Goal: Task Accomplishment & Management: Manage account settings

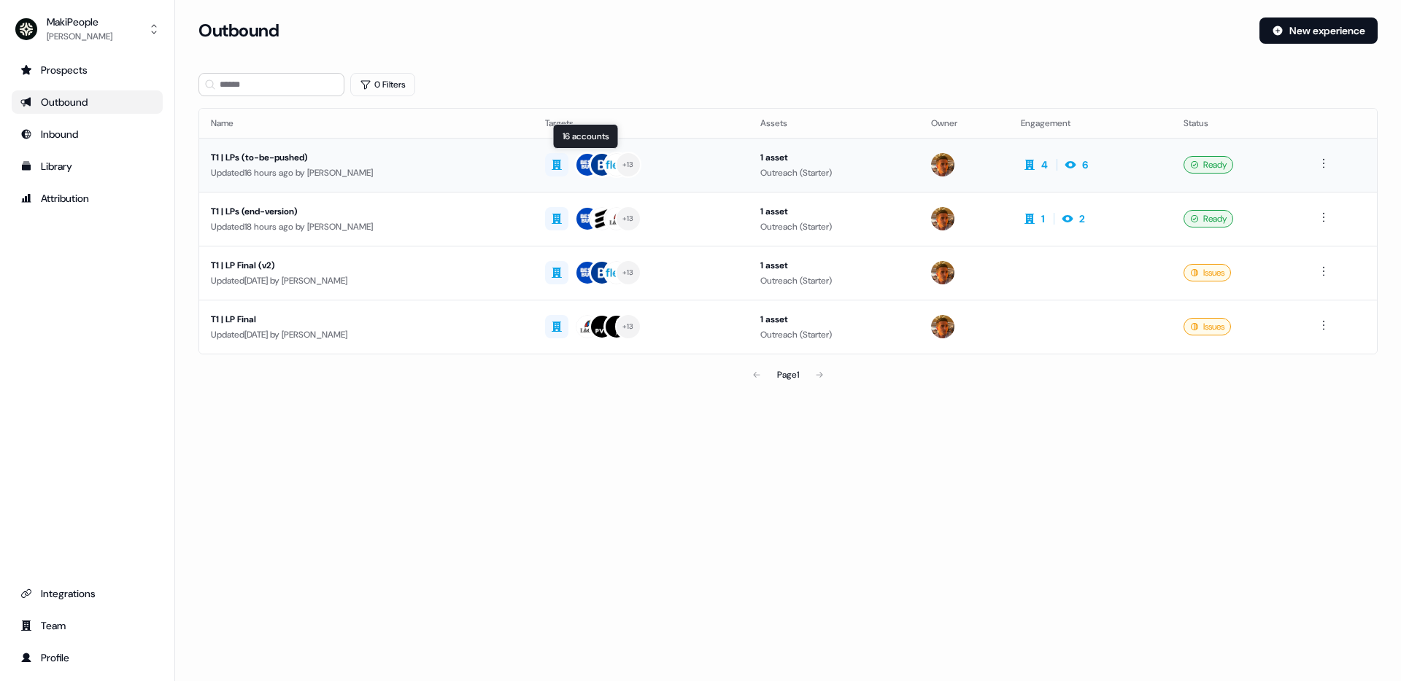
click at [719, 170] on div "+ 13" at bounding box center [641, 165] width 192 height 26
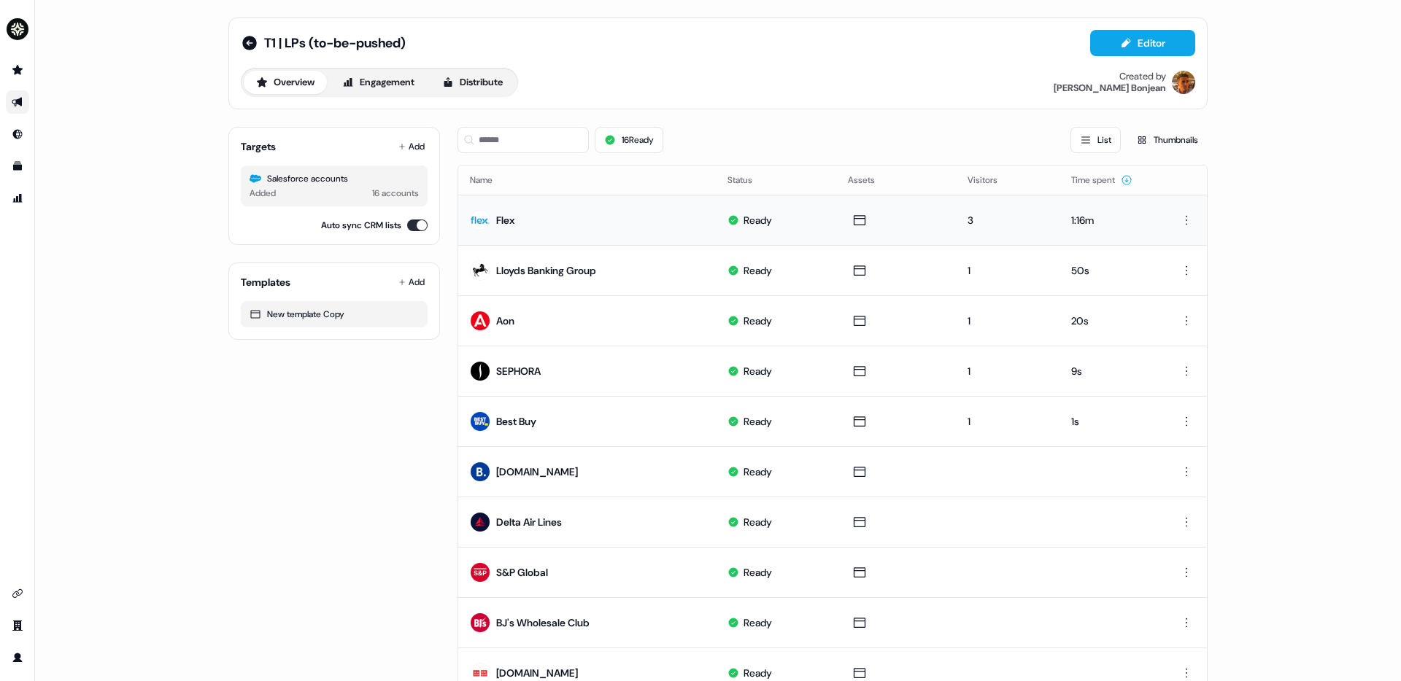
click at [591, 228] on td "Flex" at bounding box center [587, 220] width 258 height 50
click at [365, 80] on button "Engagement" at bounding box center [378, 82] width 97 height 23
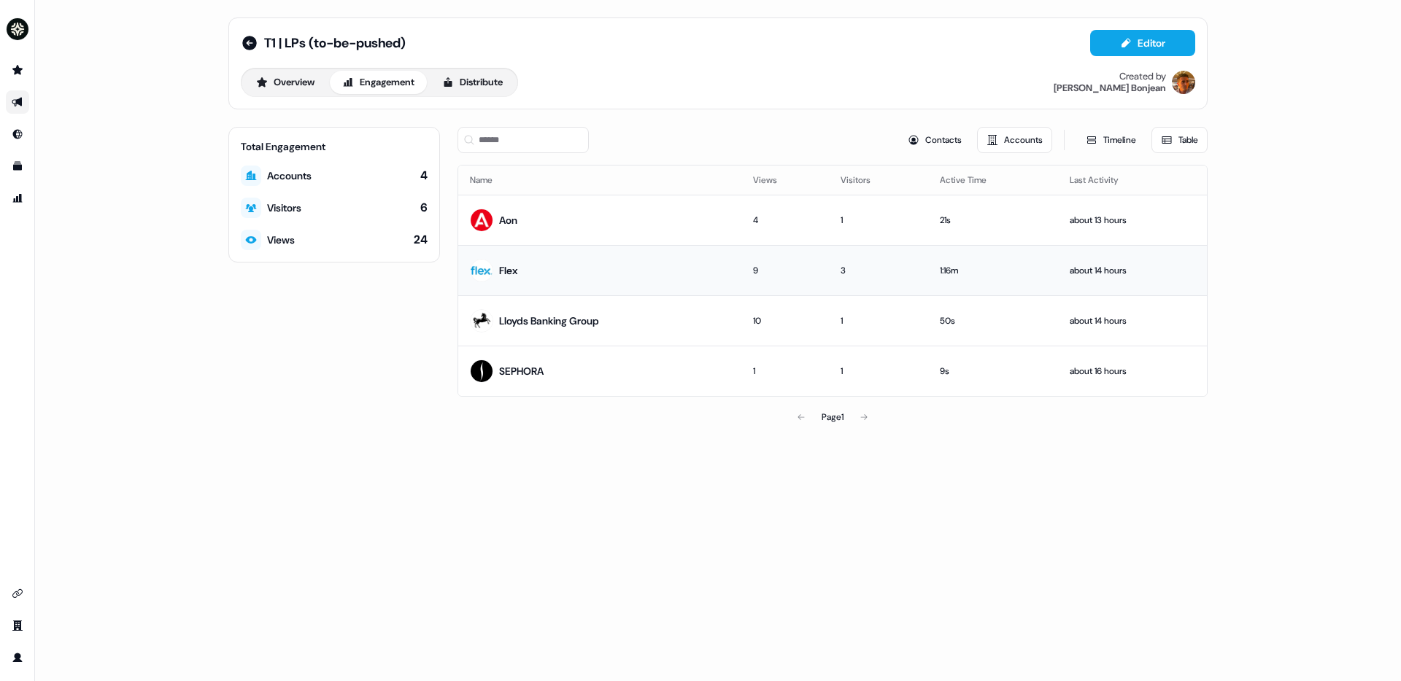
click at [586, 268] on td "Flex" at bounding box center [599, 270] width 283 height 50
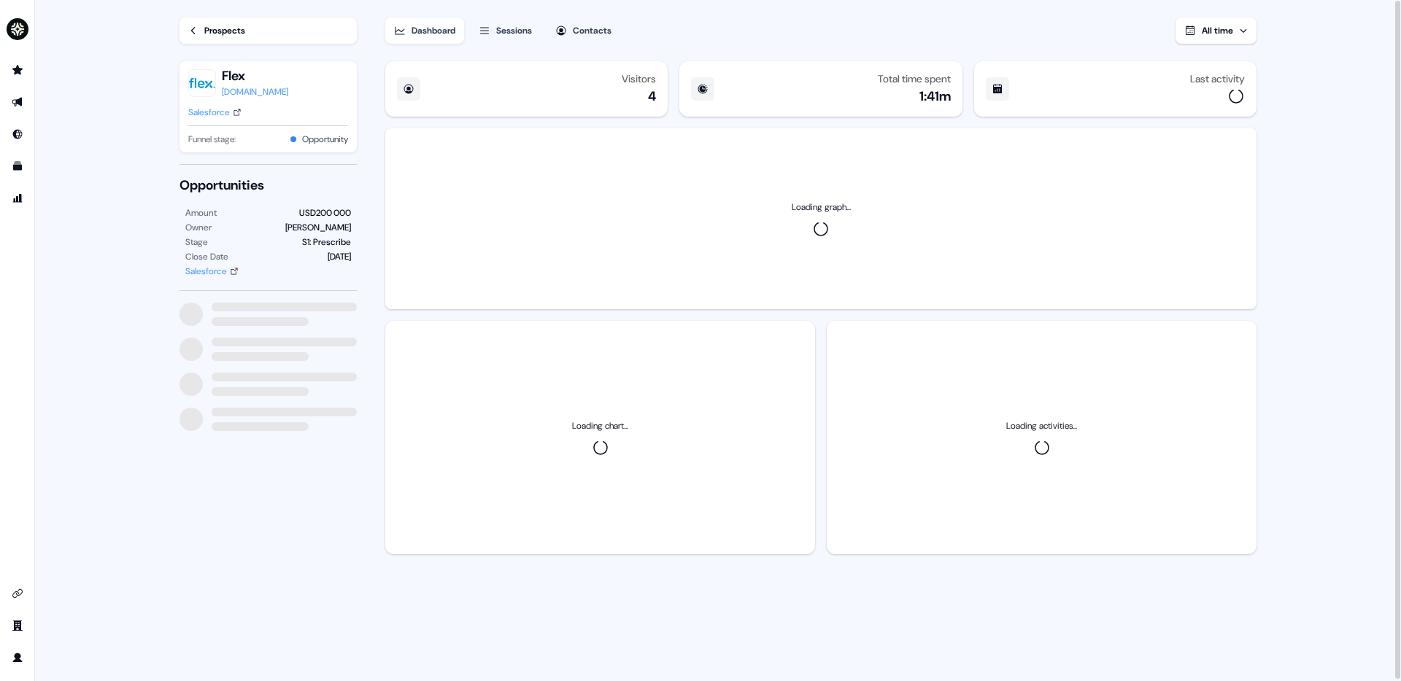
click at [497, 28] on button "Sessions" at bounding box center [505, 31] width 71 height 26
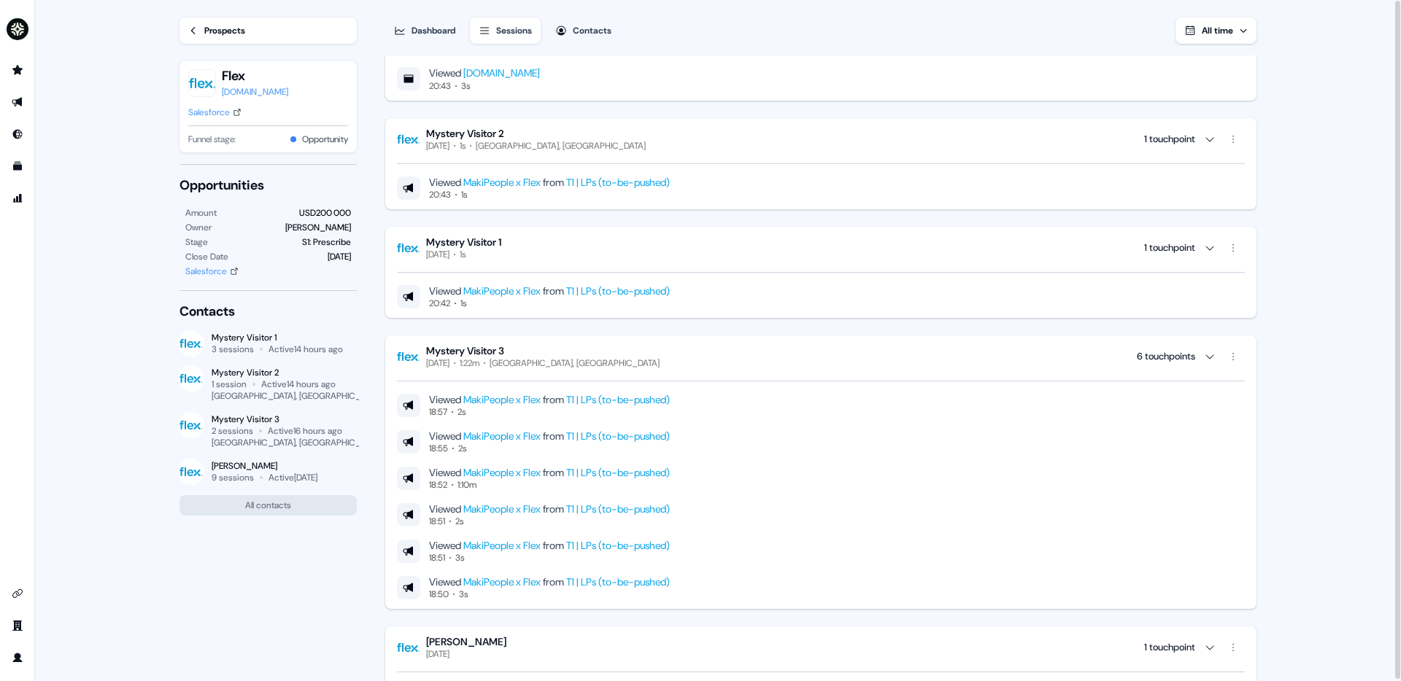
scroll to position [202, 0]
click at [1236, 350] on html "For the best experience switch devices to a bigger screen. Go to [DOMAIN_NAME] …" at bounding box center [700, 340] width 1401 height 681
click at [1234, 351] on html "For the best experience switch devices to a bigger screen. Go to [DOMAIN_NAME] …" at bounding box center [700, 340] width 1401 height 681
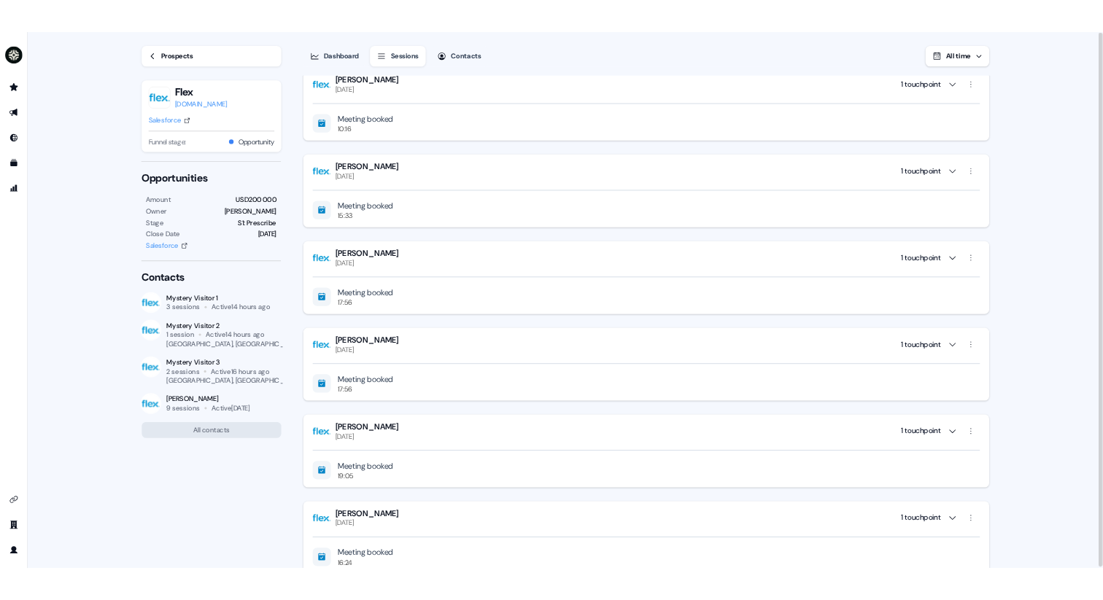
scroll to position [0, 0]
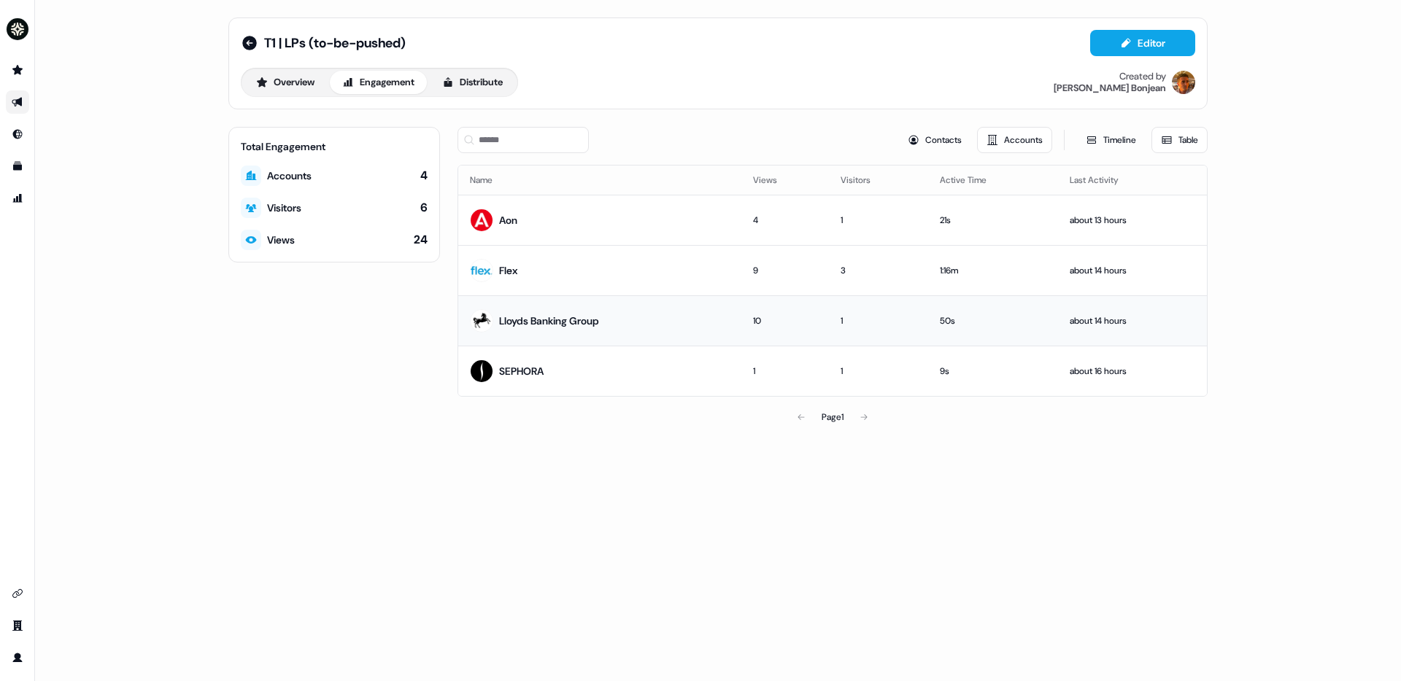
click at [575, 322] on div "Lloyds Banking Group" at bounding box center [549, 321] width 100 height 15
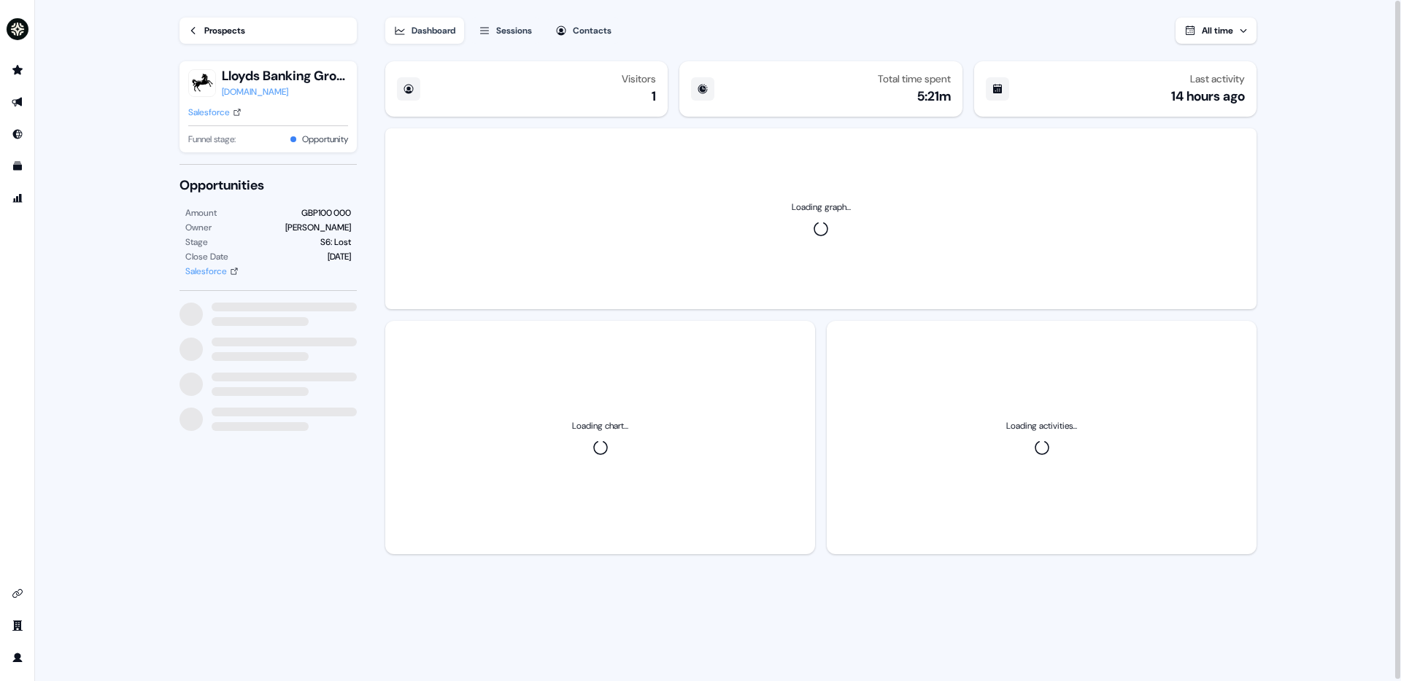
click at [503, 34] on div "Sessions" at bounding box center [514, 30] width 36 height 15
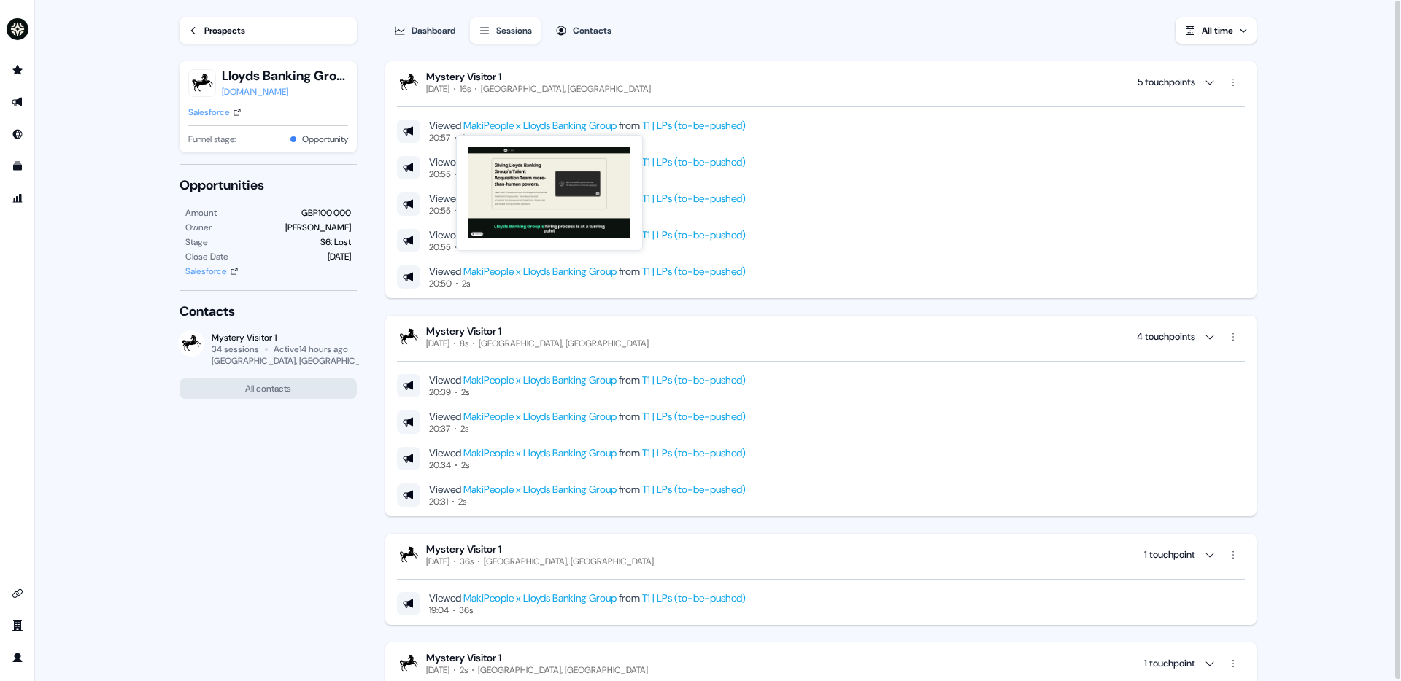
click at [547, 122] on link "MakiPeople x Lloyds Banking Group" at bounding box center [539, 125] width 153 height 13
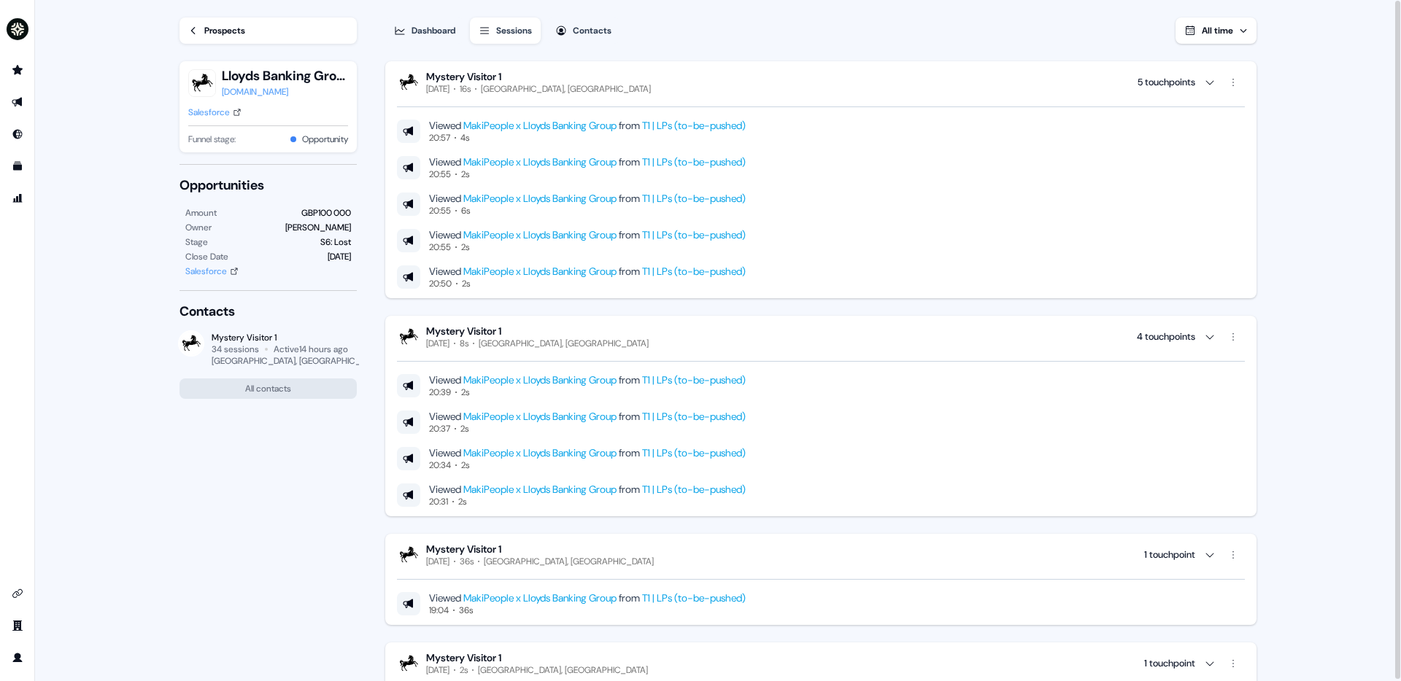
click at [422, 32] on div "Dashboard" at bounding box center [434, 30] width 44 height 15
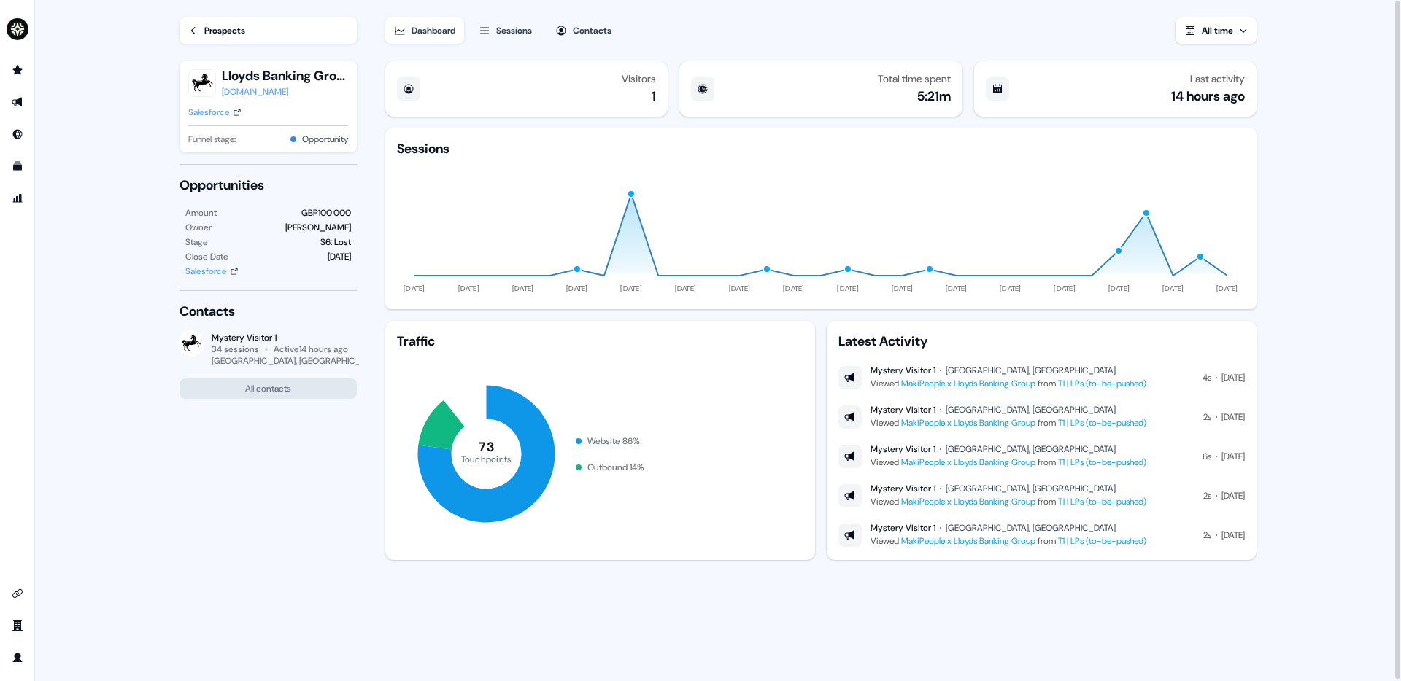
click at [225, 23] on link "Prospects" at bounding box center [267, 31] width 177 height 26
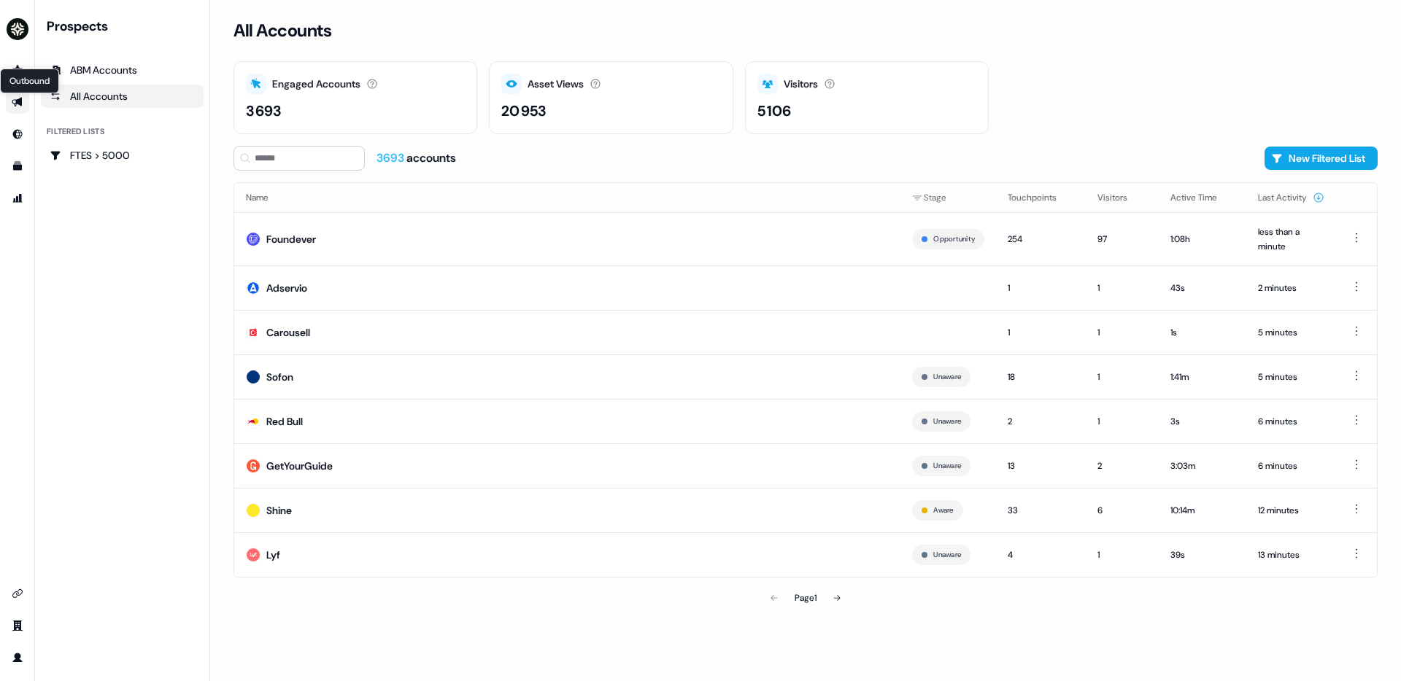
click at [10, 74] on div "Outbound Outbound" at bounding box center [29, 81] width 59 height 25
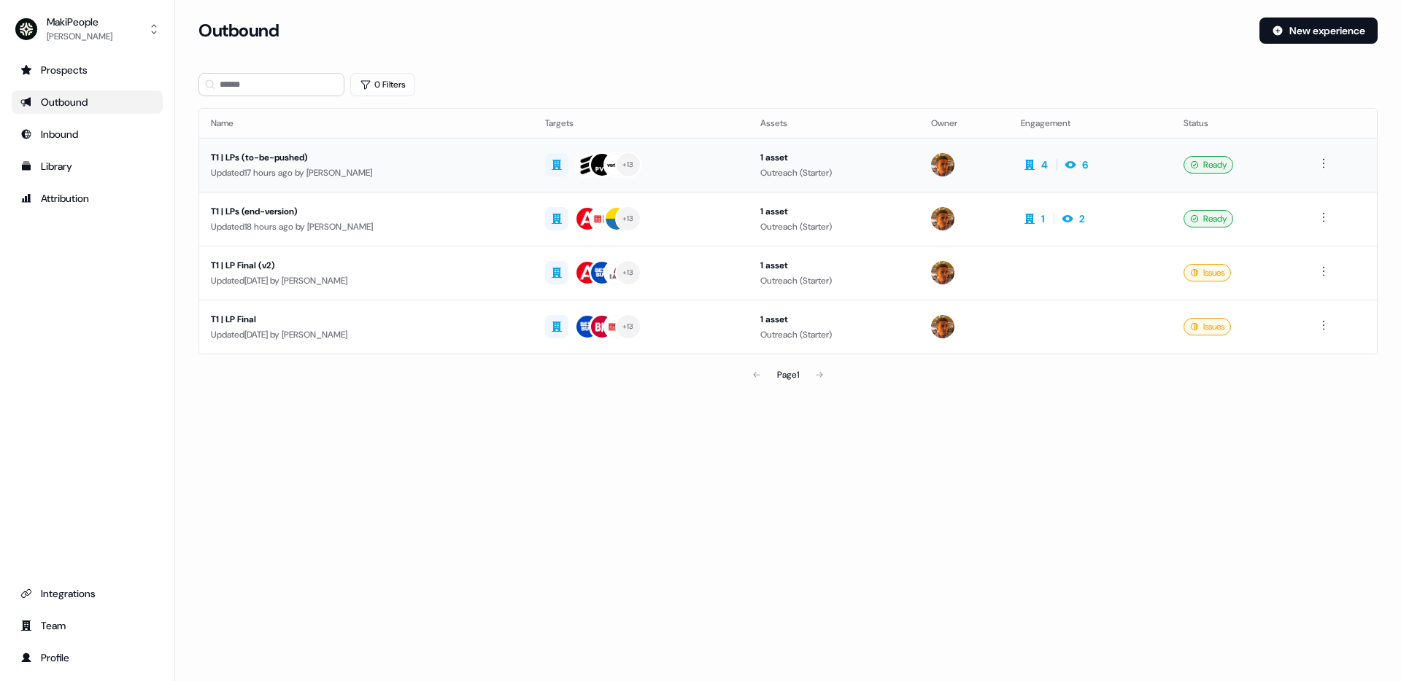
click at [467, 174] on div "Updated 17 hours ago by [PERSON_NAME]" at bounding box center [366, 173] width 311 height 15
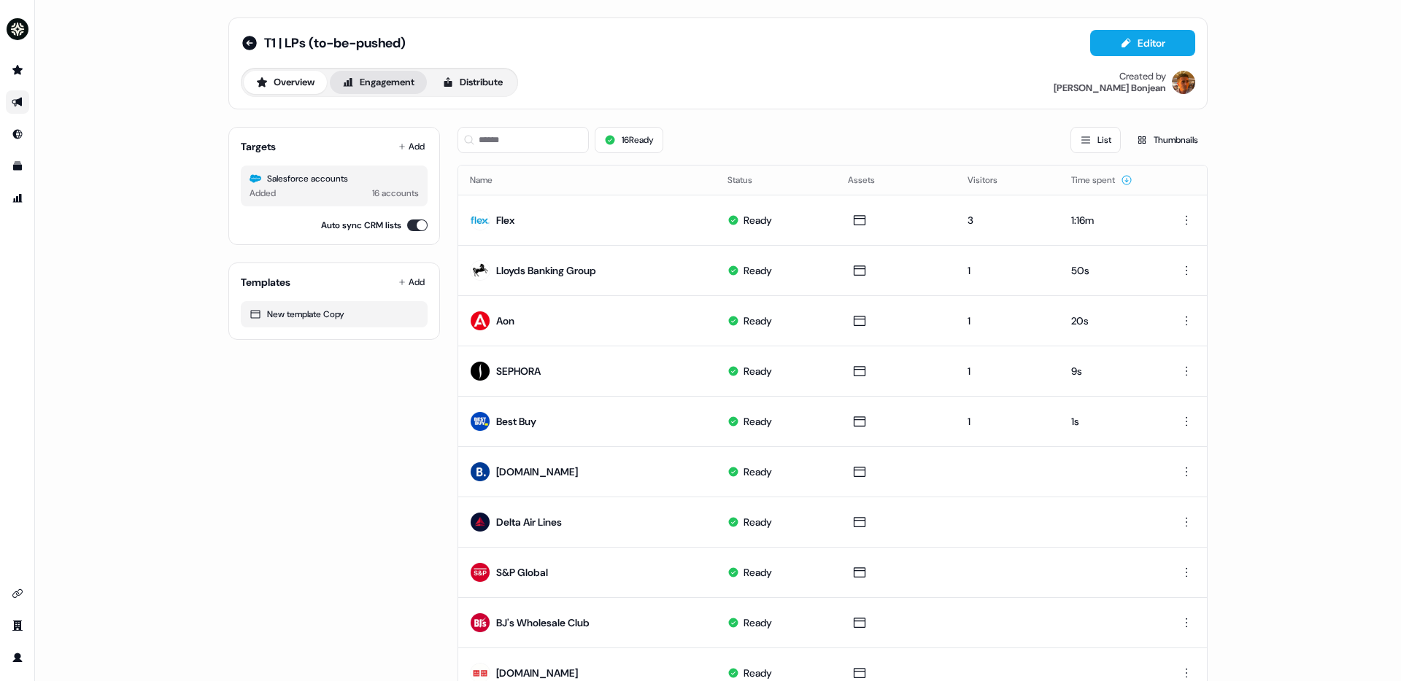
click at [387, 89] on button "Engagement" at bounding box center [378, 82] width 97 height 23
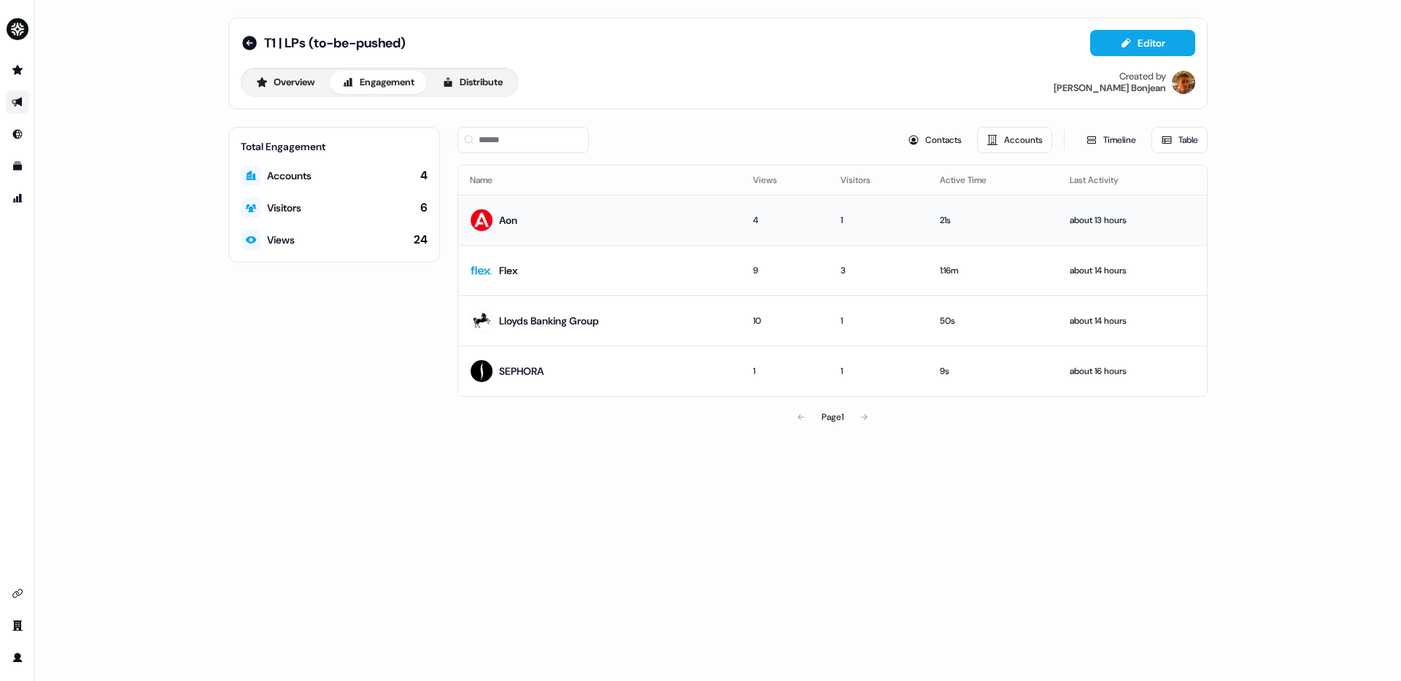
click at [595, 222] on td "Aon" at bounding box center [599, 220] width 283 height 50
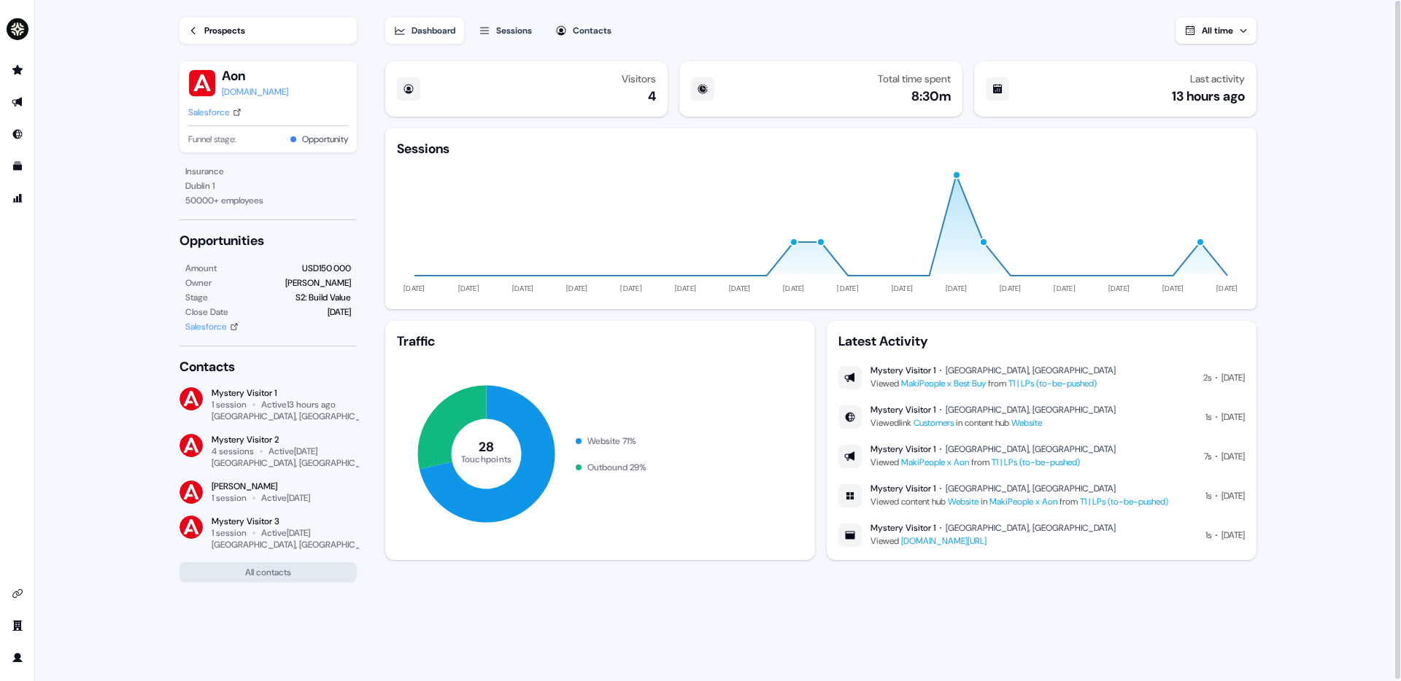
click at [518, 37] on div "Sessions" at bounding box center [514, 30] width 36 height 15
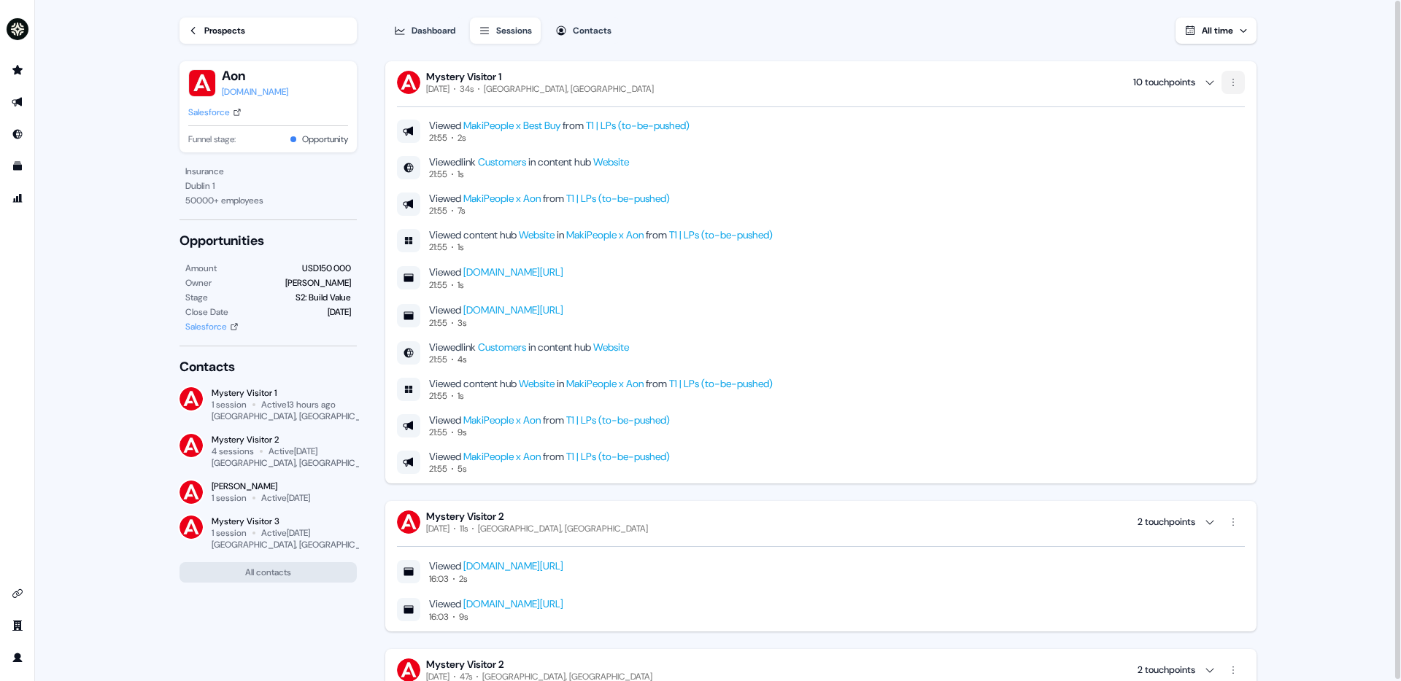
click at [1232, 74] on html "For the best experience switch devices to a bigger screen. Go to [DOMAIN_NAME] …" at bounding box center [700, 340] width 1401 height 681
click at [1251, 115] on span "Remove visitor" at bounding box center [1258, 113] width 58 height 12
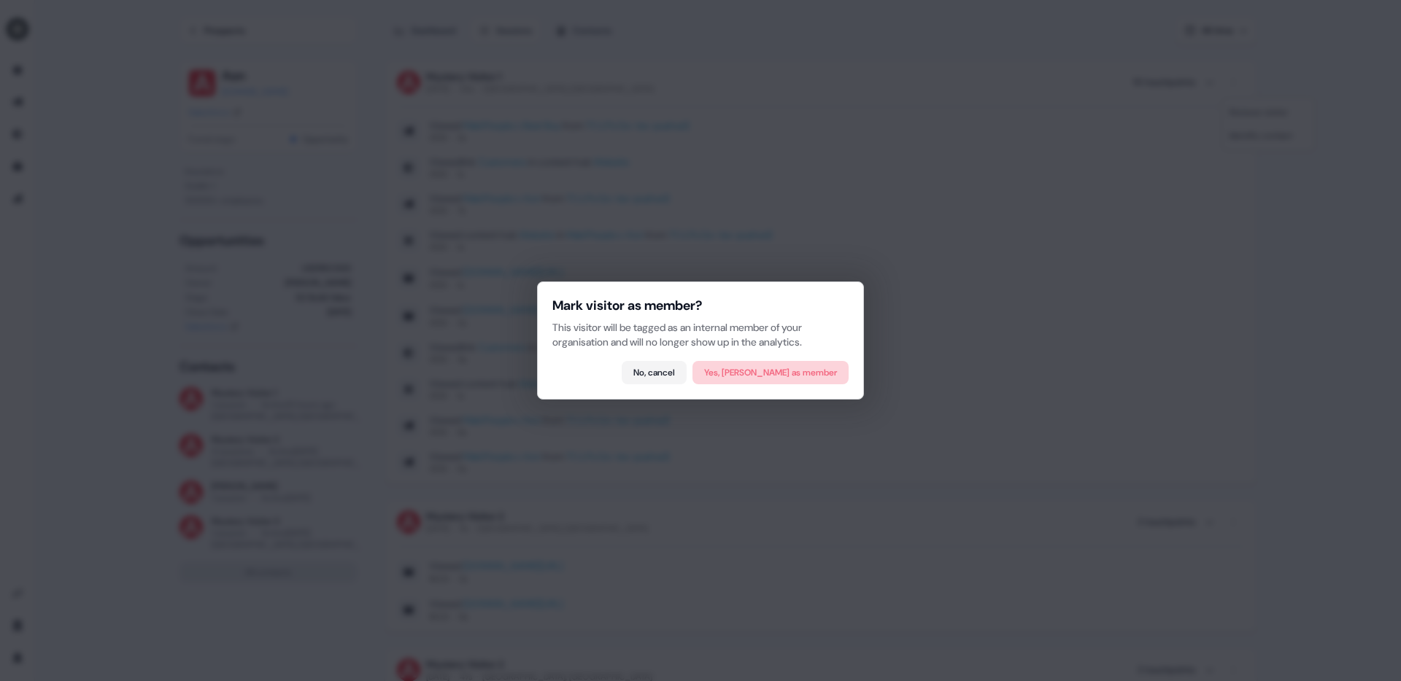
click at [770, 377] on button "Yes, [PERSON_NAME] as member" at bounding box center [770, 372] width 156 height 23
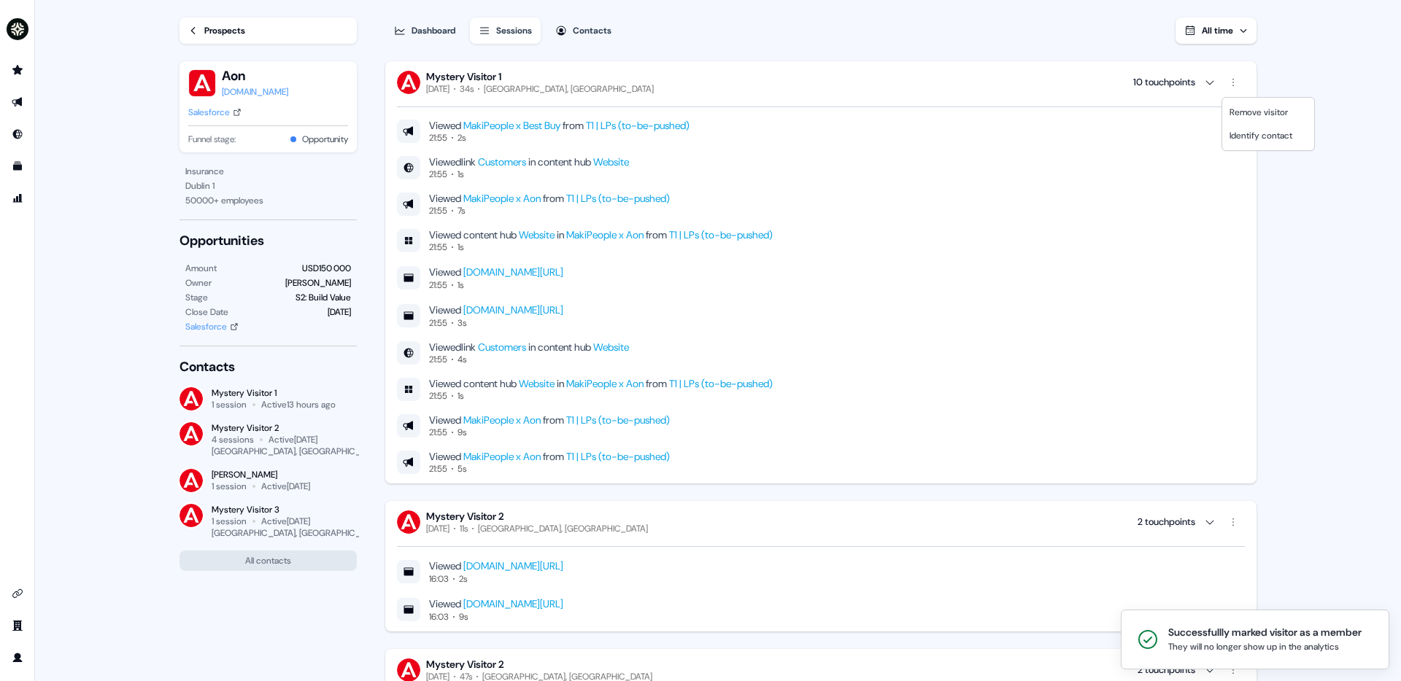
click at [595, 126] on html "Successfullly marked visitor as a member They will no longer show up in the ana…" at bounding box center [700, 340] width 1401 height 681
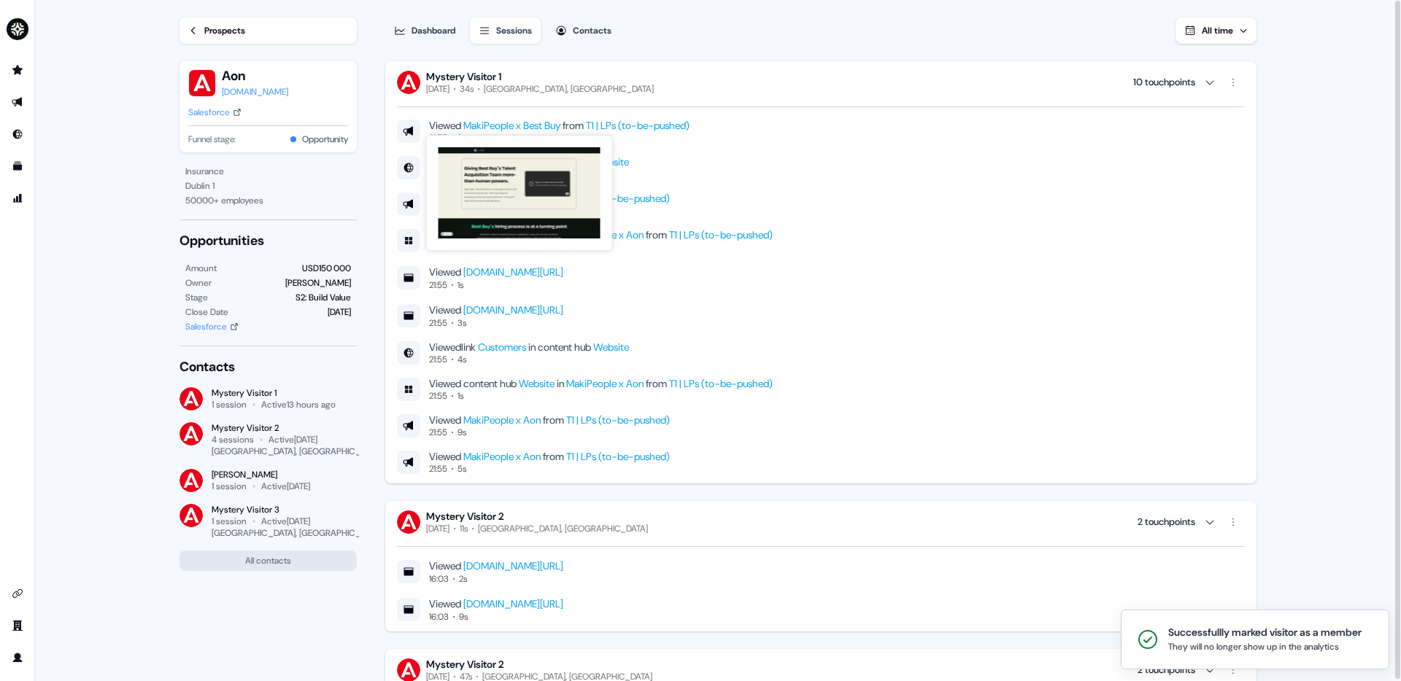
click at [549, 126] on link "MakiPeople x Best Buy" at bounding box center [511, 125] width 97 height 13
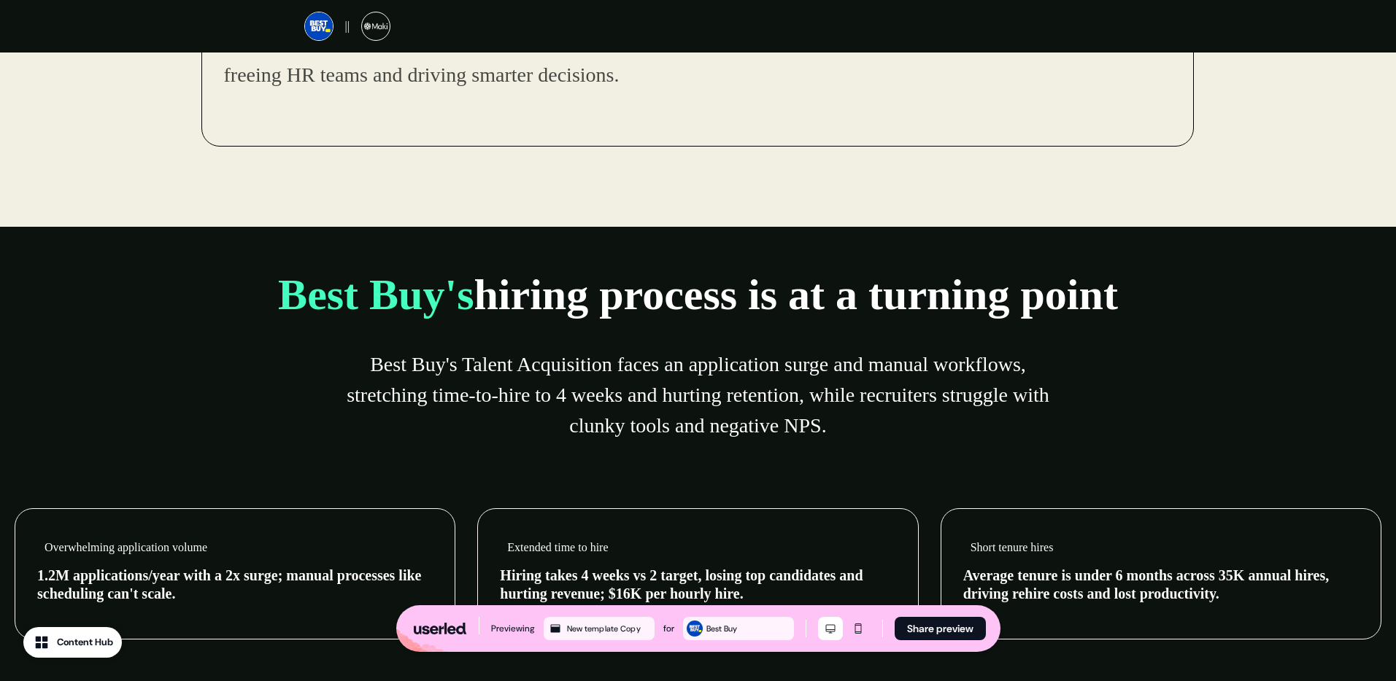
scroll to position [387, 0]
click at [858, 632] on icon "Mobile mode" at bounding box center [857, 629] width 7 height 10
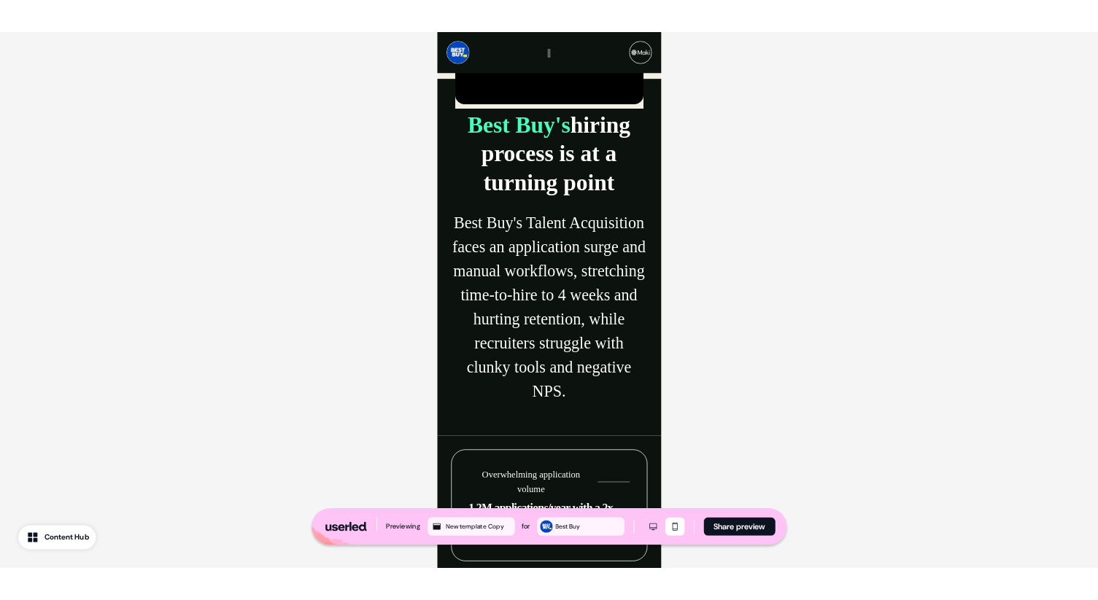
scroll to position [459, 0]
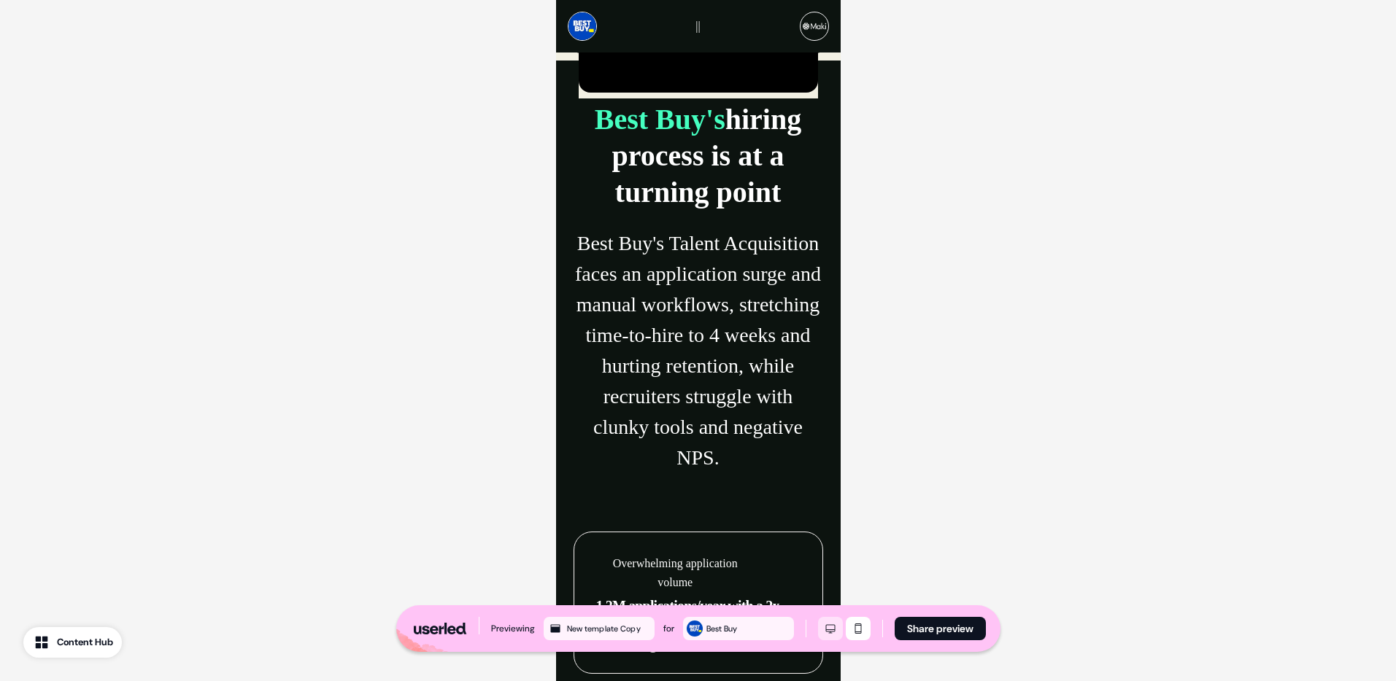
click at [829, 628] on icon "Desktop mode" at bounding box center [831, 629] width 18 height 12
